Goal: Information Seeking & Learning: Learn about a topic

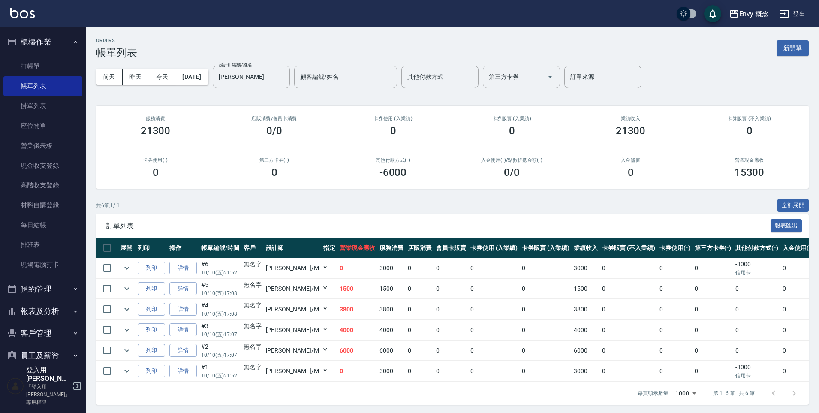
scroll to position [2, 0]
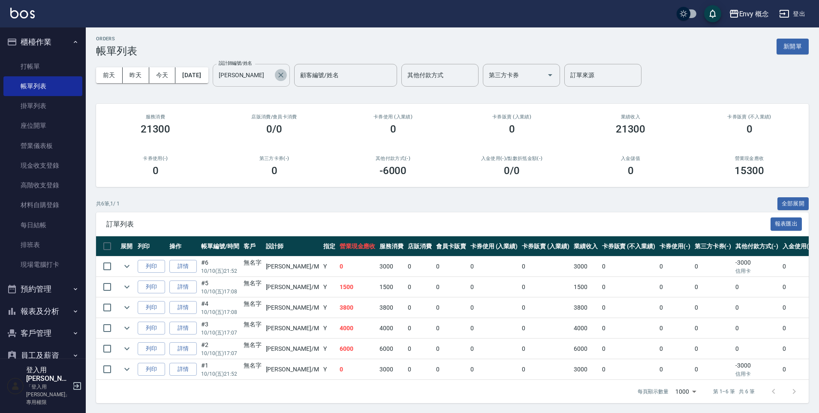
click at [285, 74] on icon "Clear" at bounding box center [281, 75] width 9 height 9
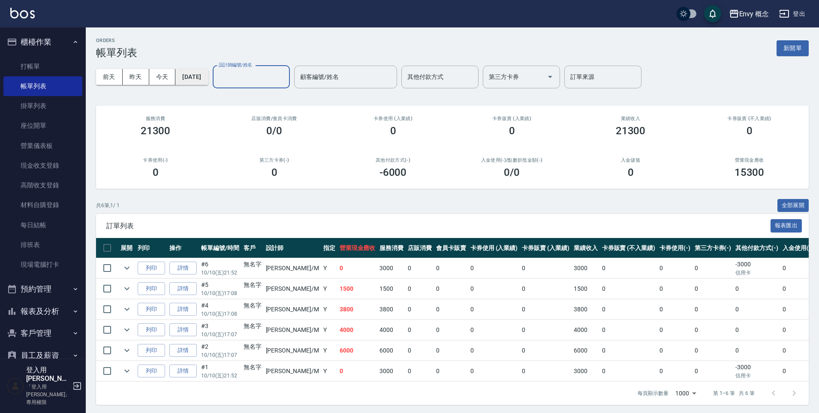
click at [206, 75] on button "[DATE]" at bounding box center [191, 77] width 33 height 16
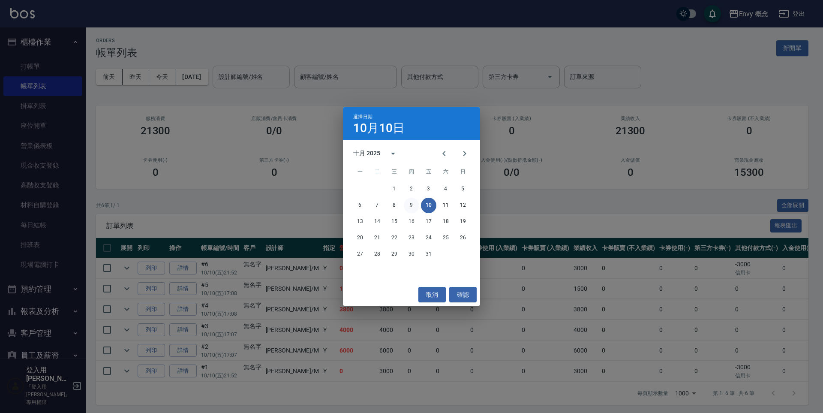
click at [411, 203] on button "9" at bounding box center [411, 205] width 15 height 15
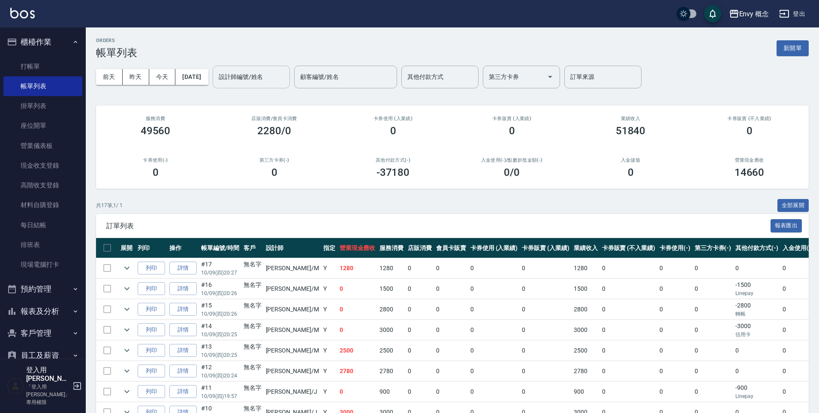
click at [270, 77] on input "設計師編號/姓名" at bounding box center [251, 76] width 69 height 15
click at [194, 93] on div "[DATE] [DATE] [DATE] [DATE] 設計師編號/姓名 設計師編號/姓名 顧客編號/姓名 顧客編號/姓名 其他付款方式 其他付款方式 第三方…" at bounding box center [452, 77] width 713 height 36
click at [208, 78] on button "[DATE]" at bounding box center [191, 77] width 33 height 16
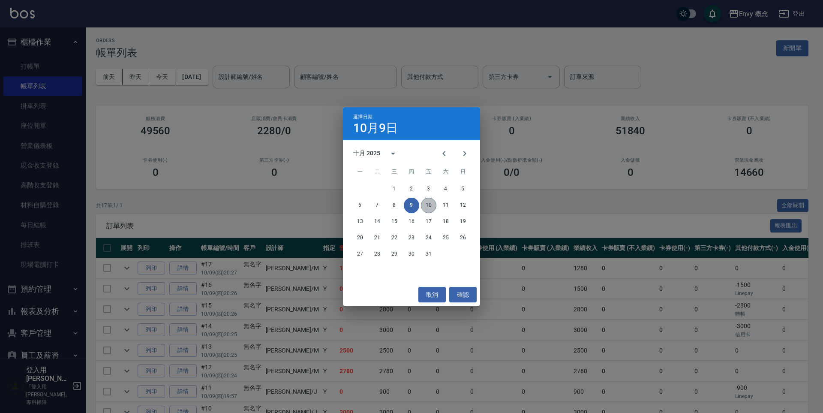
click at [431, 206] on button "10" at bounding box center [428, 205] width 15 height 15
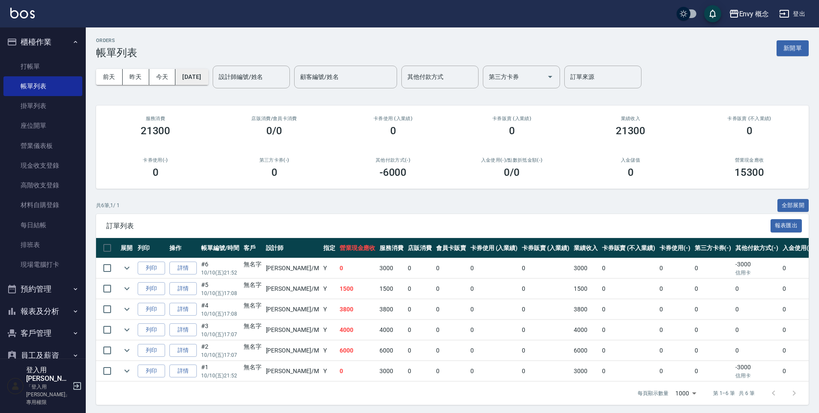
click at [208, 77] on button "[DATE]" at bounding box center [191, 77] width 33 height 16
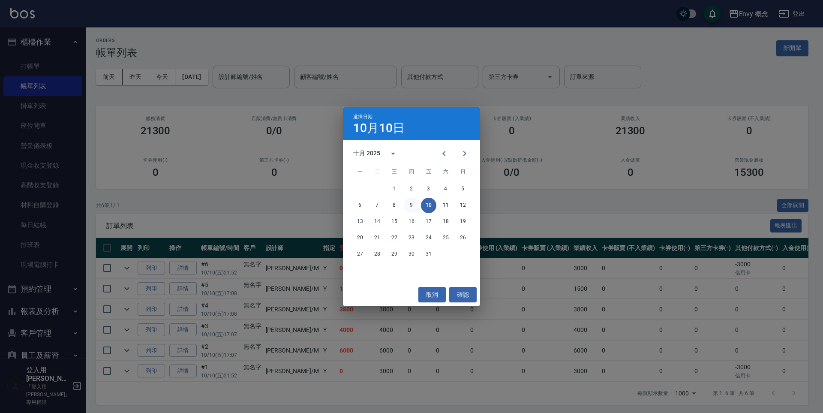
click at [412, 207] on button "9" at bounding box center [411, 205] width 15 height 15
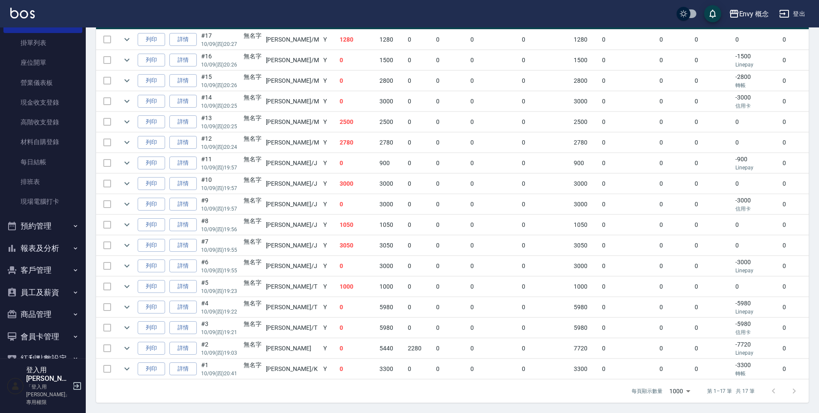
scroll to position [90, 0]
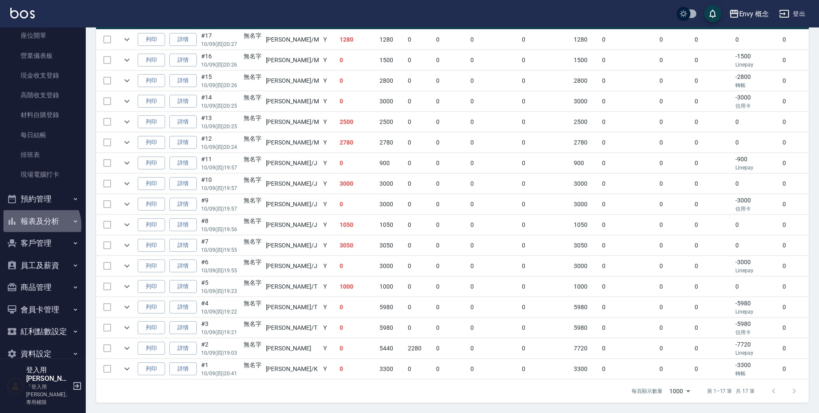
click at [37, 226] on button "報表及分析" at bounding box center [42, 221] width 79 height 22
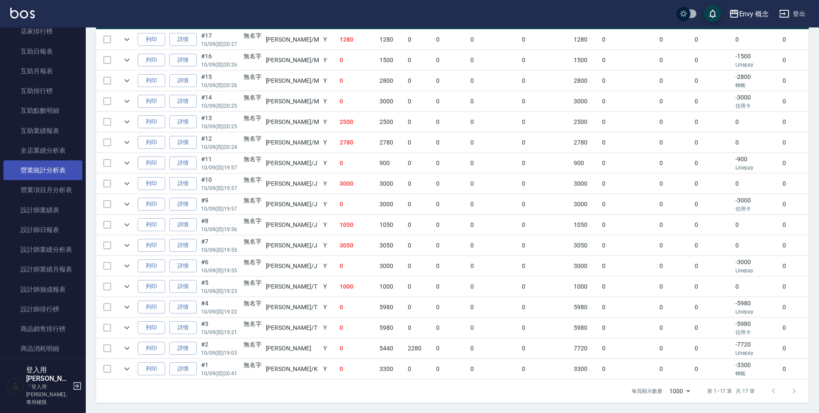
scroll to position [459, 0]
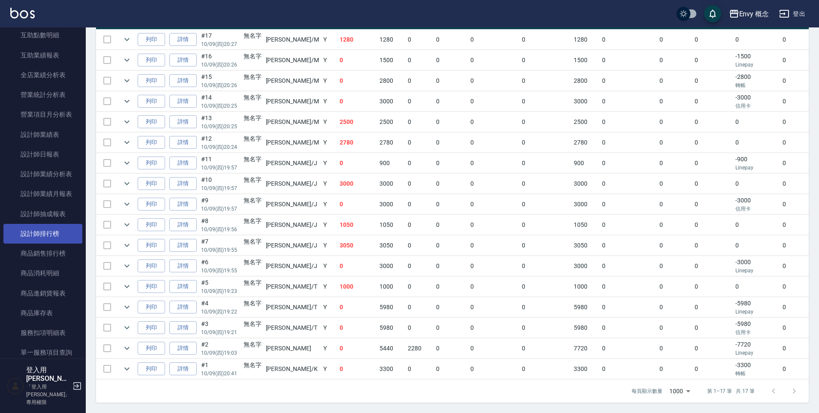
click at [52, 229] on link "設計師排行榜" at bounding box center [42, 234] width 79 height 20
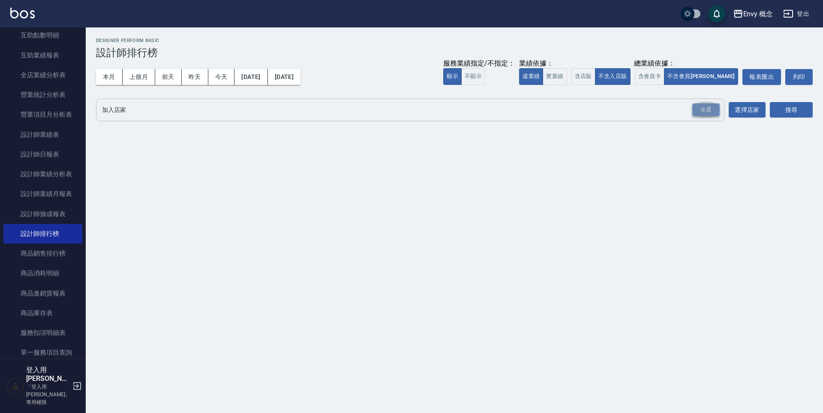
click at [707, 107] on div "全選" at bounding box center [706, 109] width 27 height 13
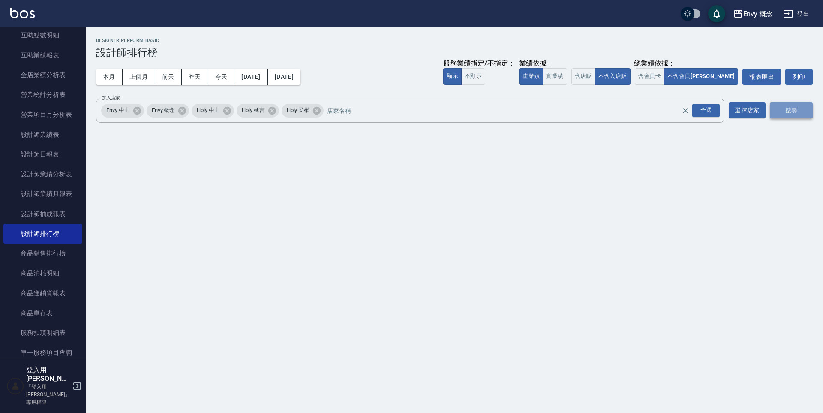
click at [788, 108] on button "搜尋" at bounding box center [791, 110] width 43 height 16
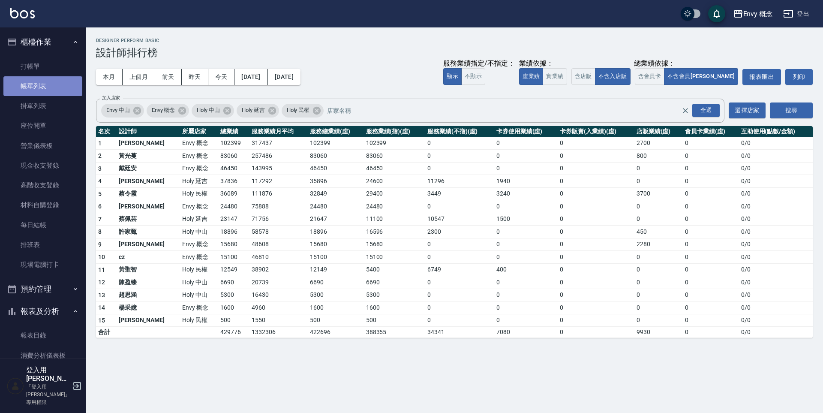
click at [44, 88] on link "帳單列表" at bounding box center [42, 86] width 79 height 20
